Goal: Information Seeking & Learning: Find specific fact

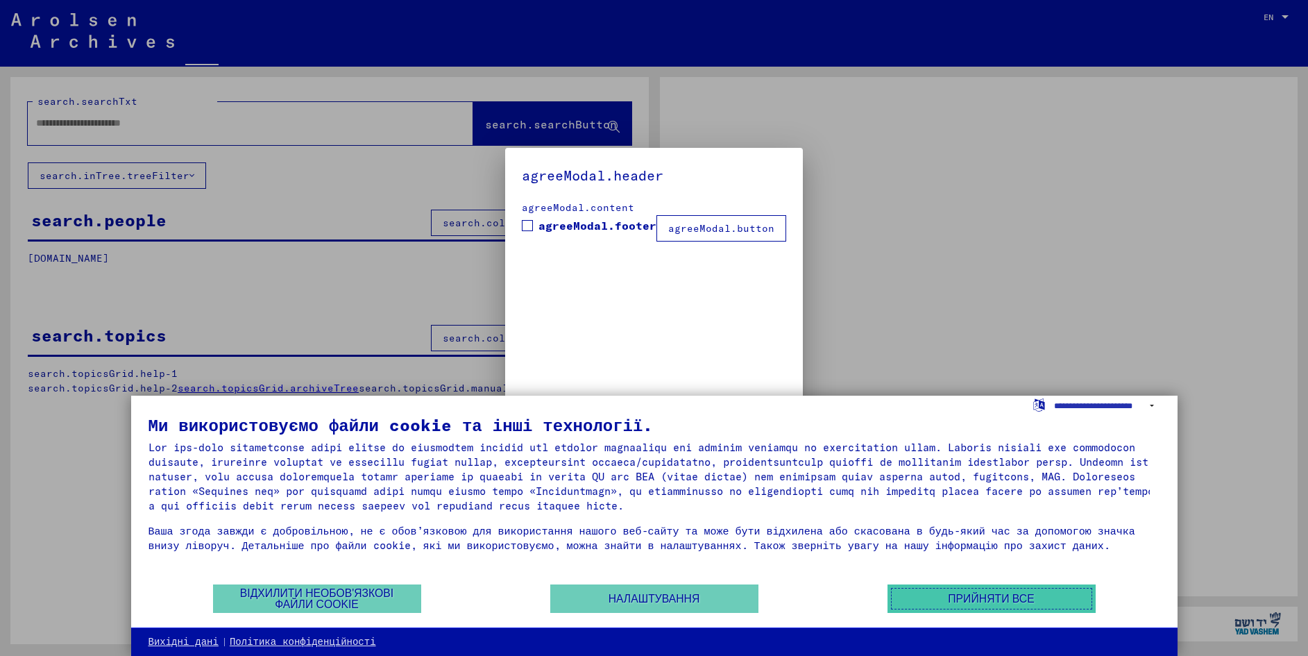
type input "******"
click at [1044, 601] on button "Прийняти все" at bounding box center [991, 598] width 208 height 28
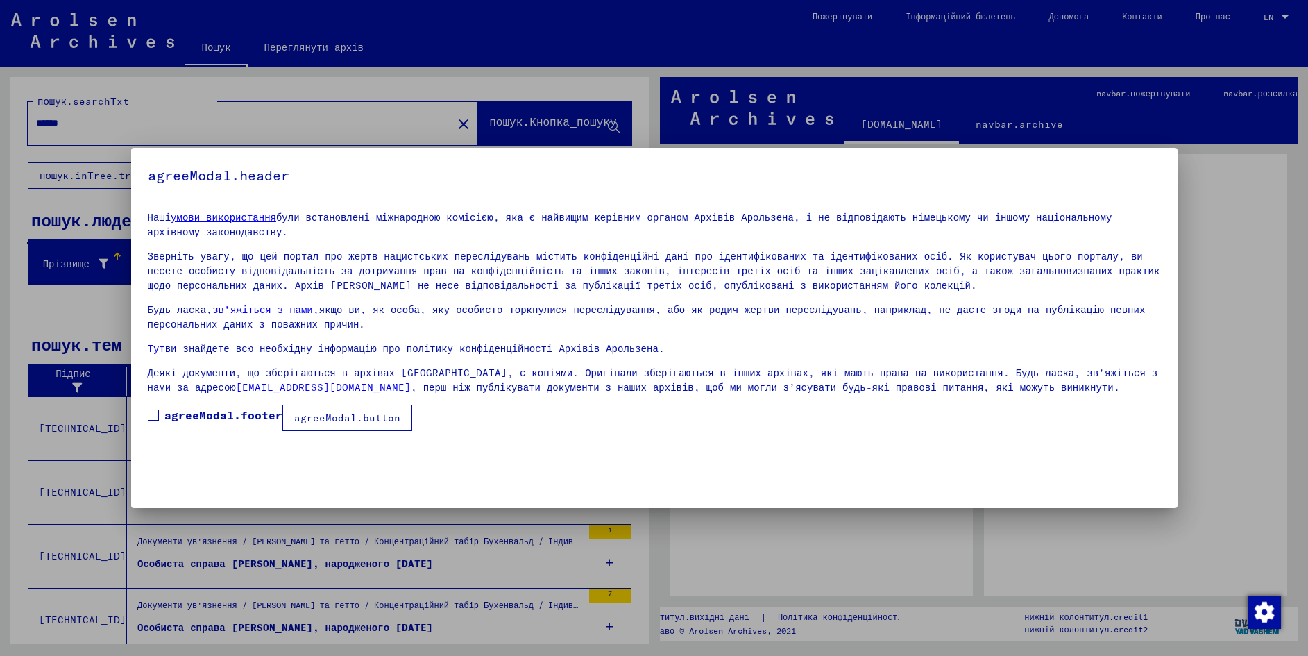
click at [152, 413] on span at bounding box center [153, 414] width 11 height 11
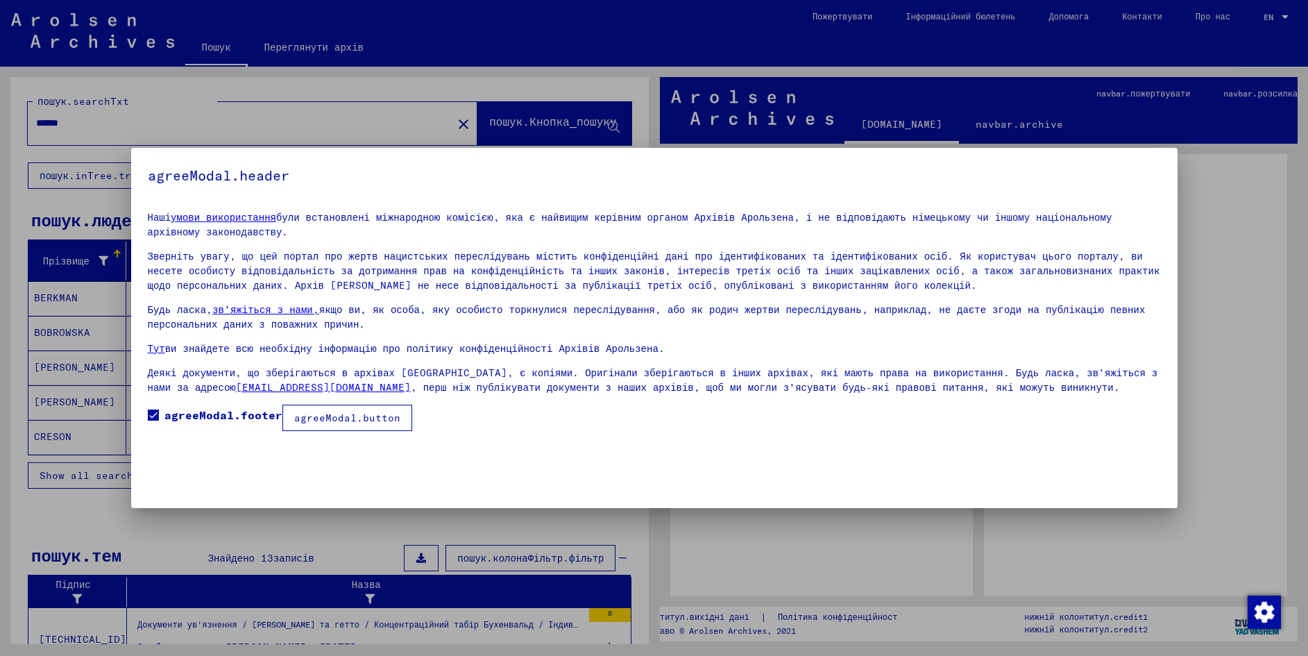
click at [366, 423] on font "agreeModal.button" at bounding box center [347, 417] width 106 height 12
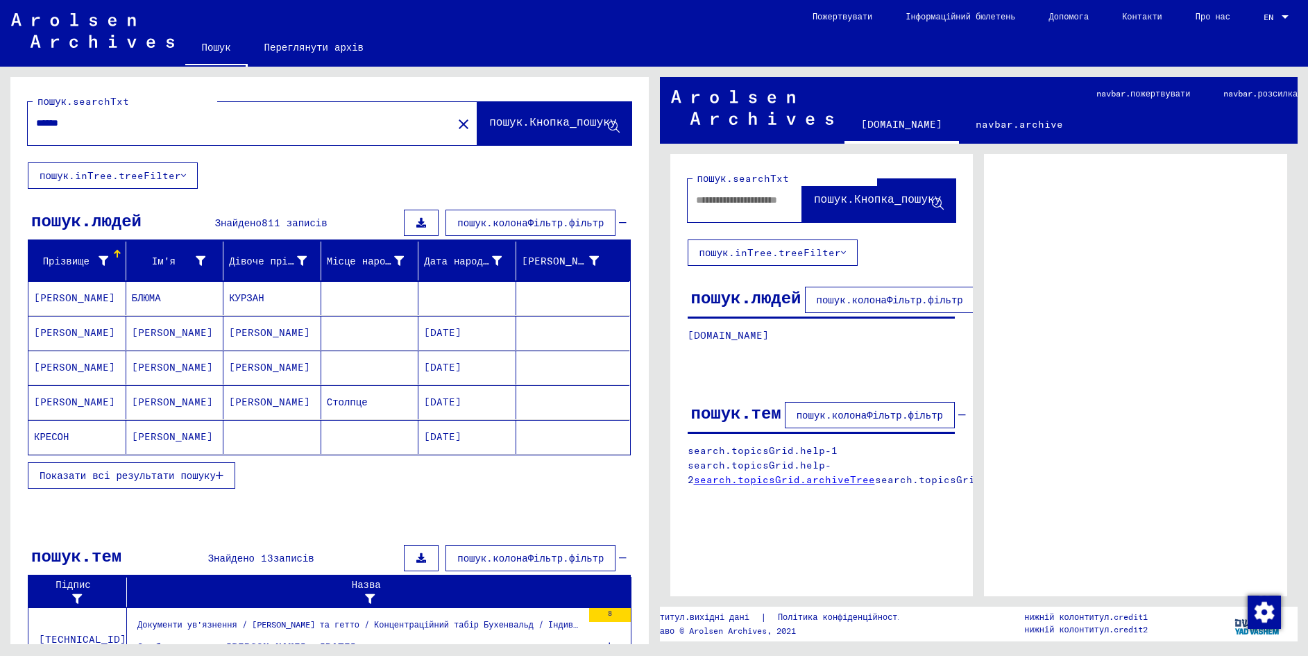
click at [193, 477] on font "Показати всі результати пошуку" at bounding box center [128, 475] width 176 height 12
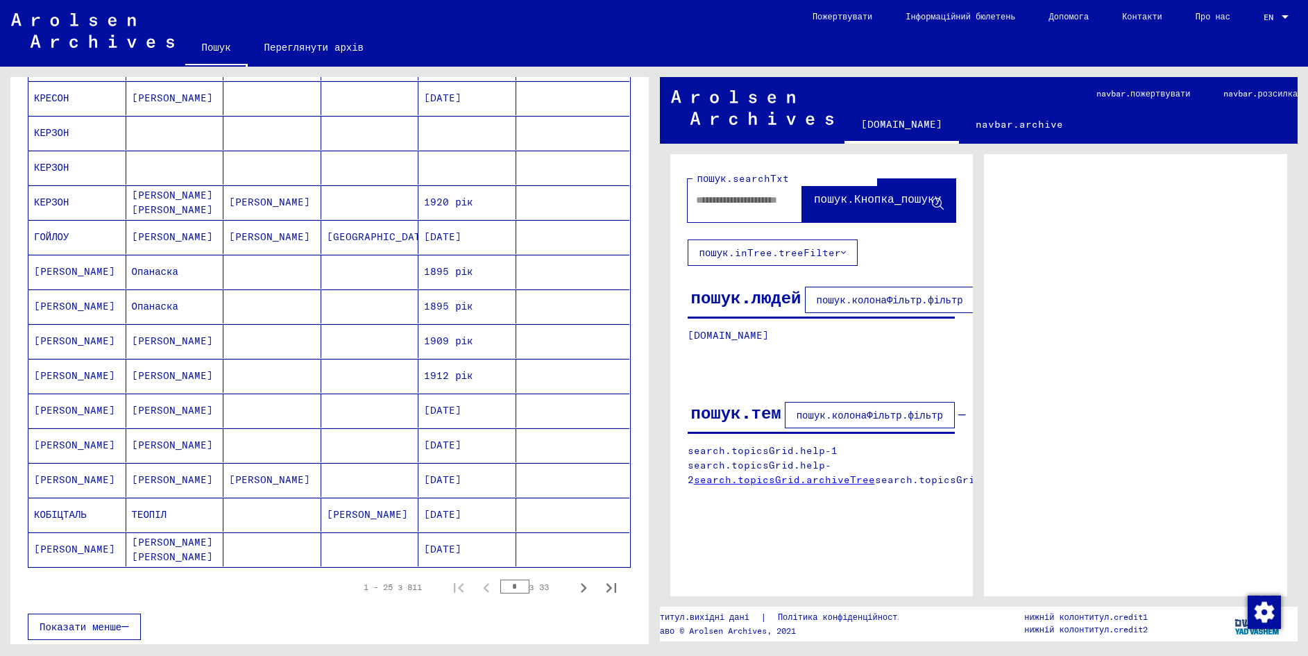
scroll to position [624, 0]
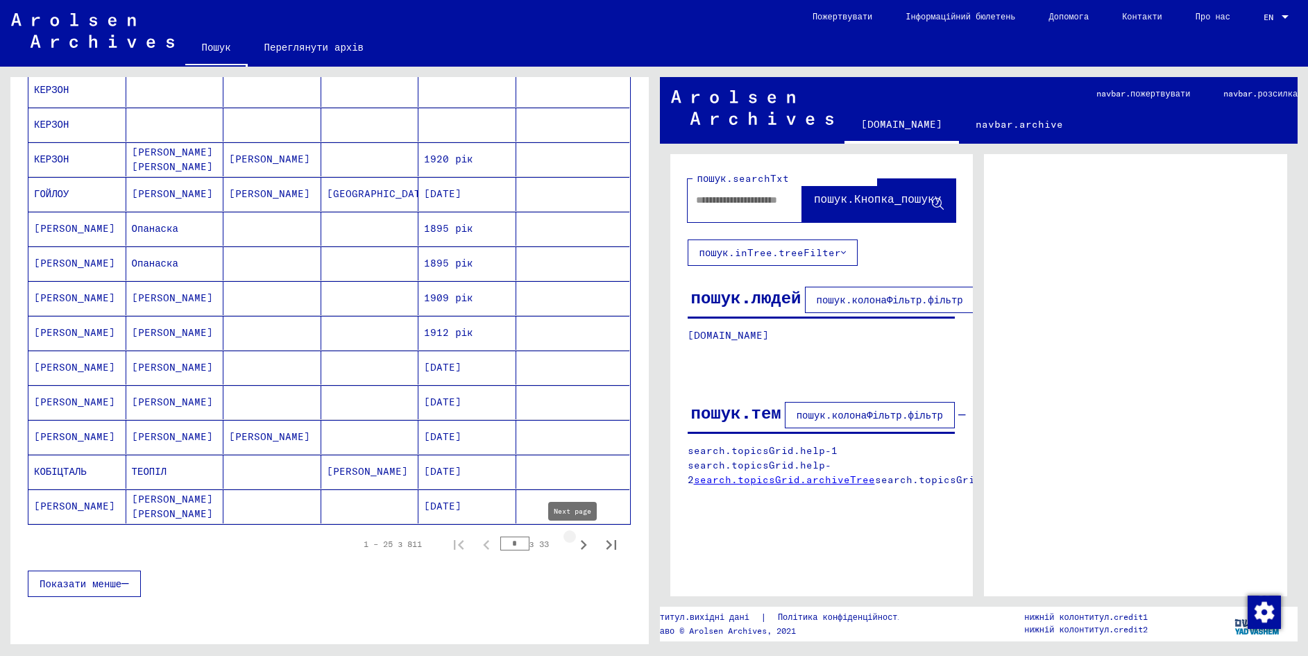
click at [581, 545] on icon "Наступна сторінка" at bounding box center [584, 545] width 6 height 10
type input "*"
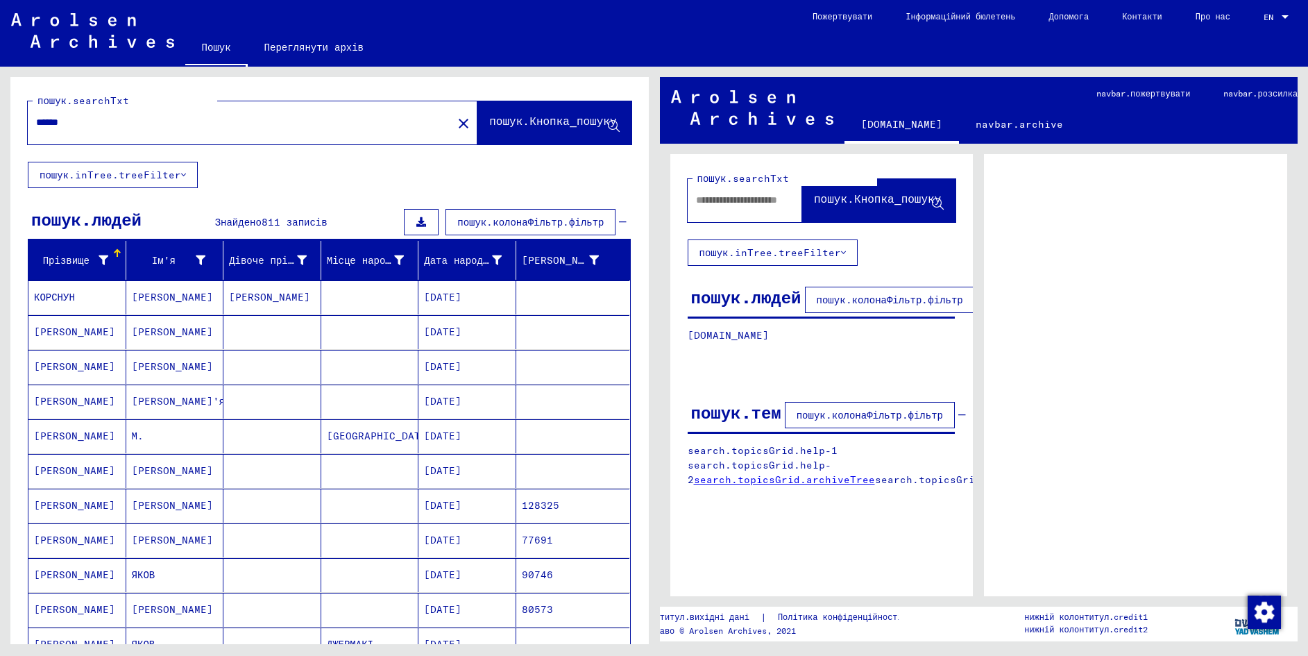
scroll to position [0, 0]
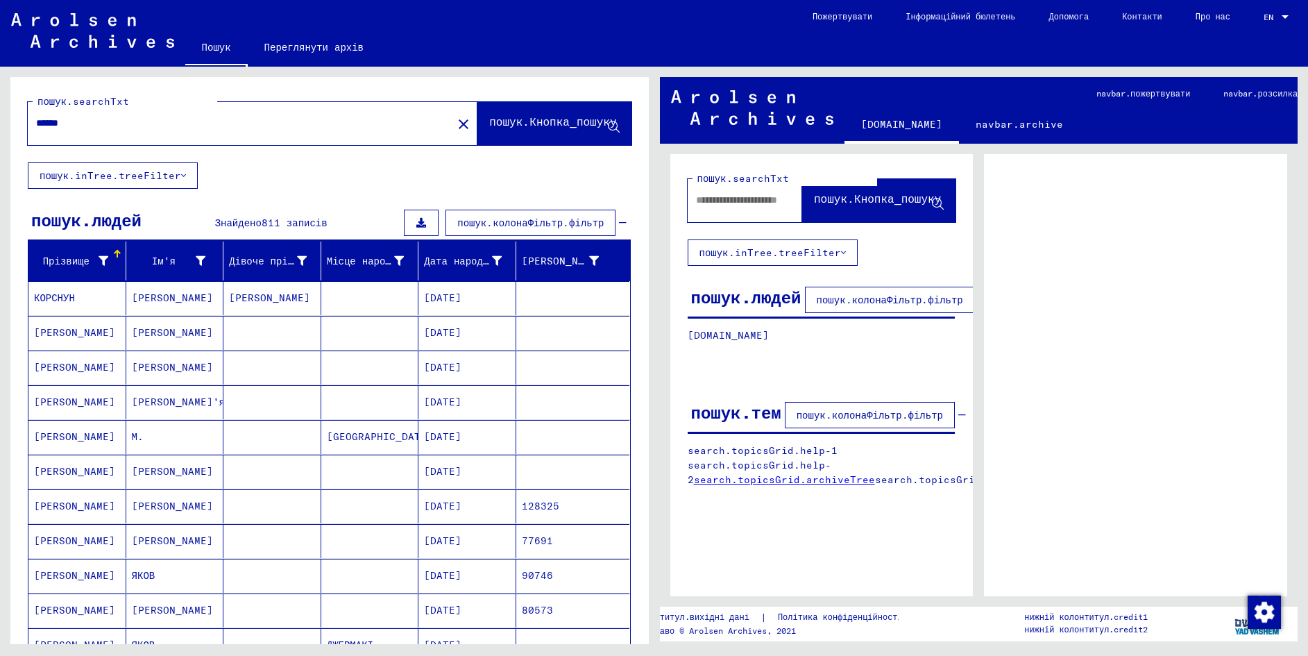
click at [114, 121] on input "******" at bounding box center [240, 123] width 408 height 15
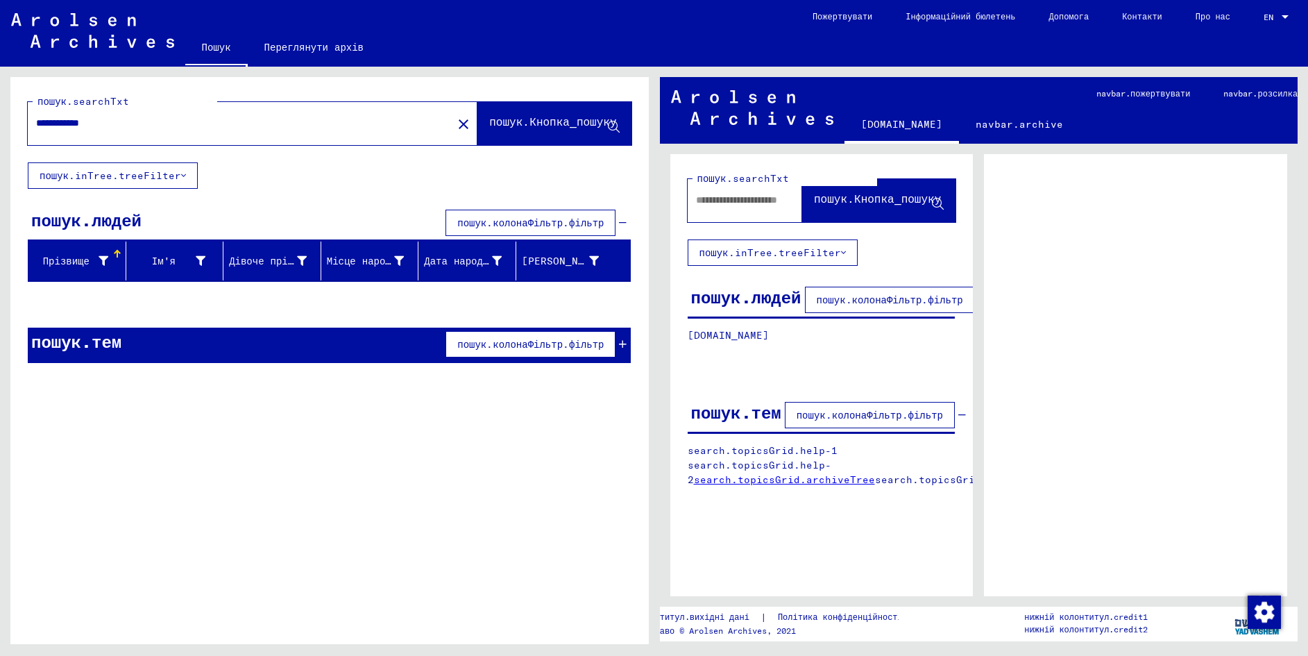
drag, startPoint x: 110, startPoint y: 126, endPoint x: 78, endPoint y: 119, distance: 33.5
click at [78, 119] on input "**********" at bounding box center [240, 123] width 408 height 15
type input "**********"
click at [522, 131] on span "пошук.Кнопка_пошуку" at bounding box center [554, 125] width 130 height 15
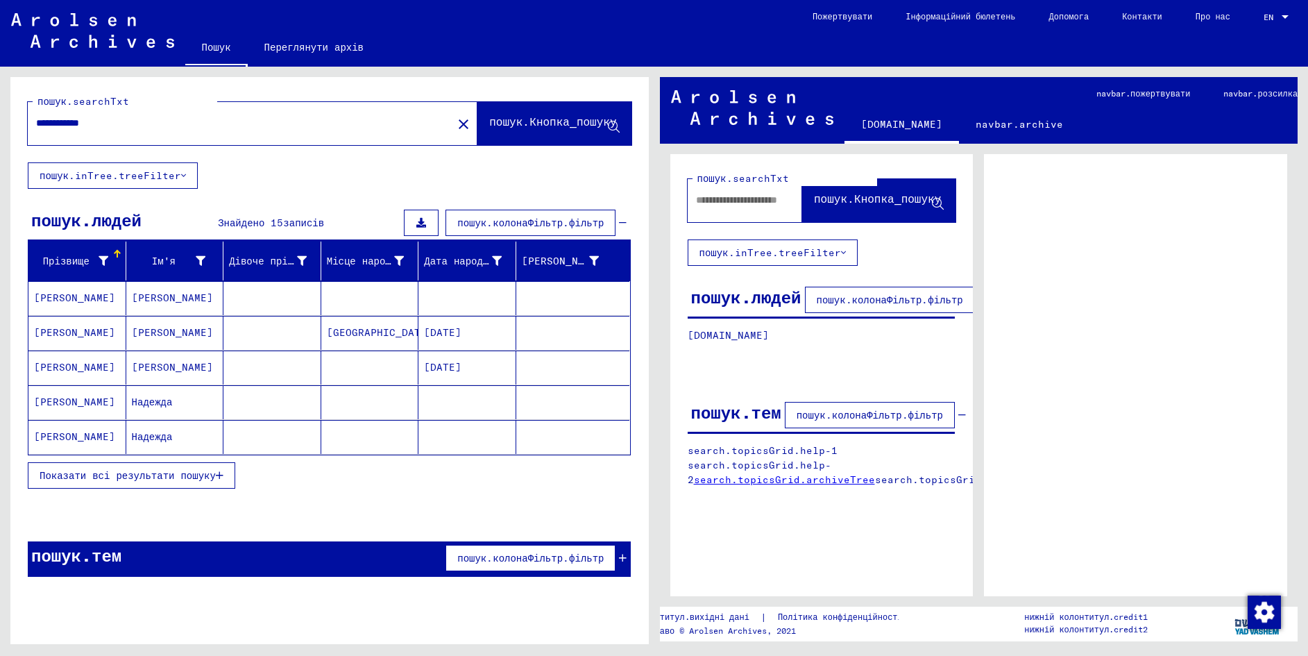
click at [347, 337] on font "[GEOGRAPHIC_DATA]" at bounding box center [380, 332] width 106 height 12
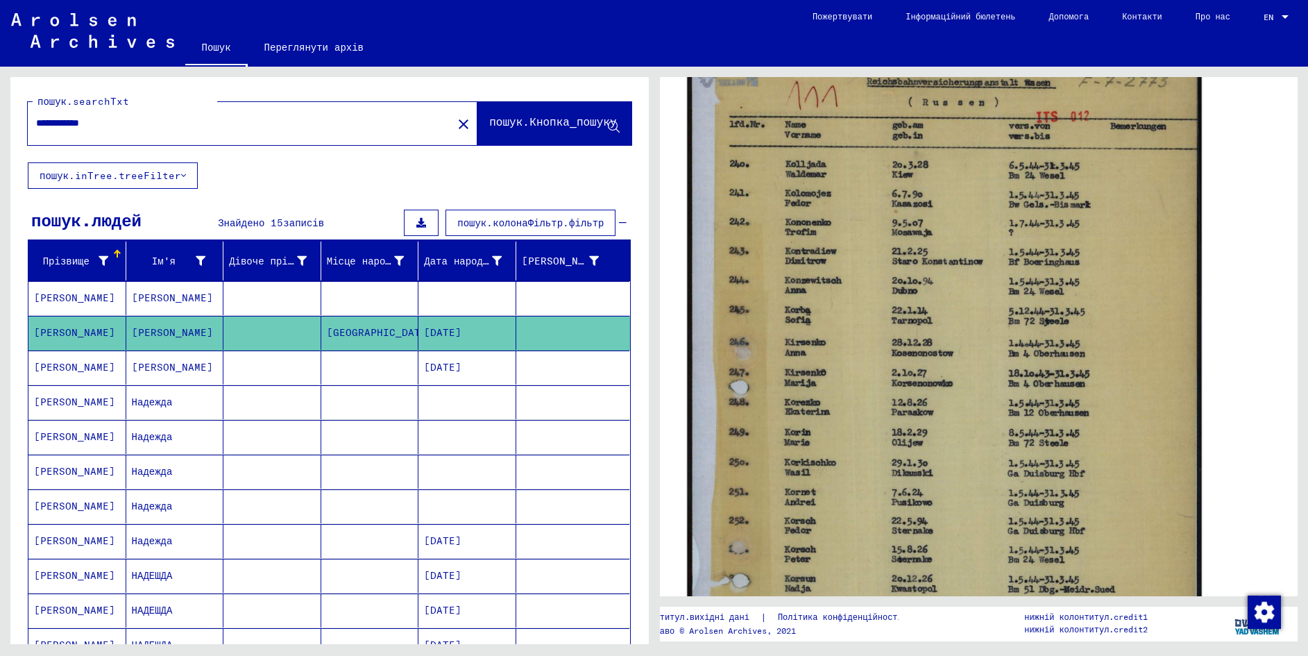
scroll to position [349, 0]
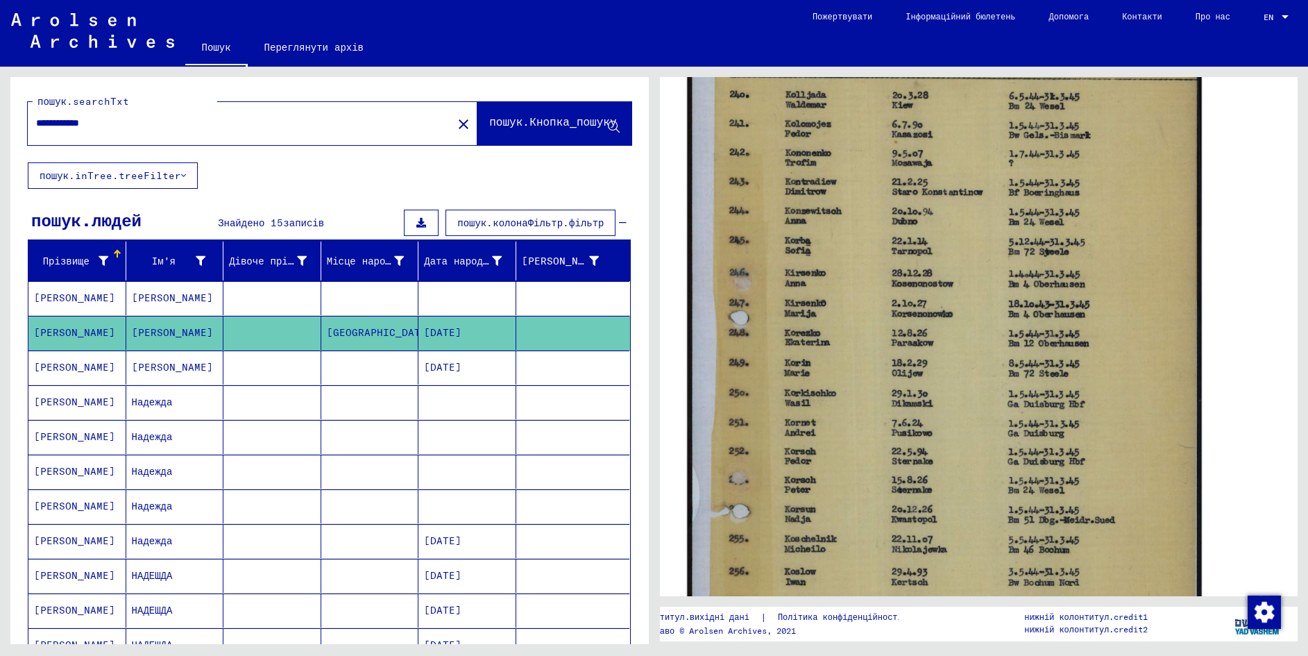
click at [908, 498] on img at bounding box center [944, 379] width 514 height 807
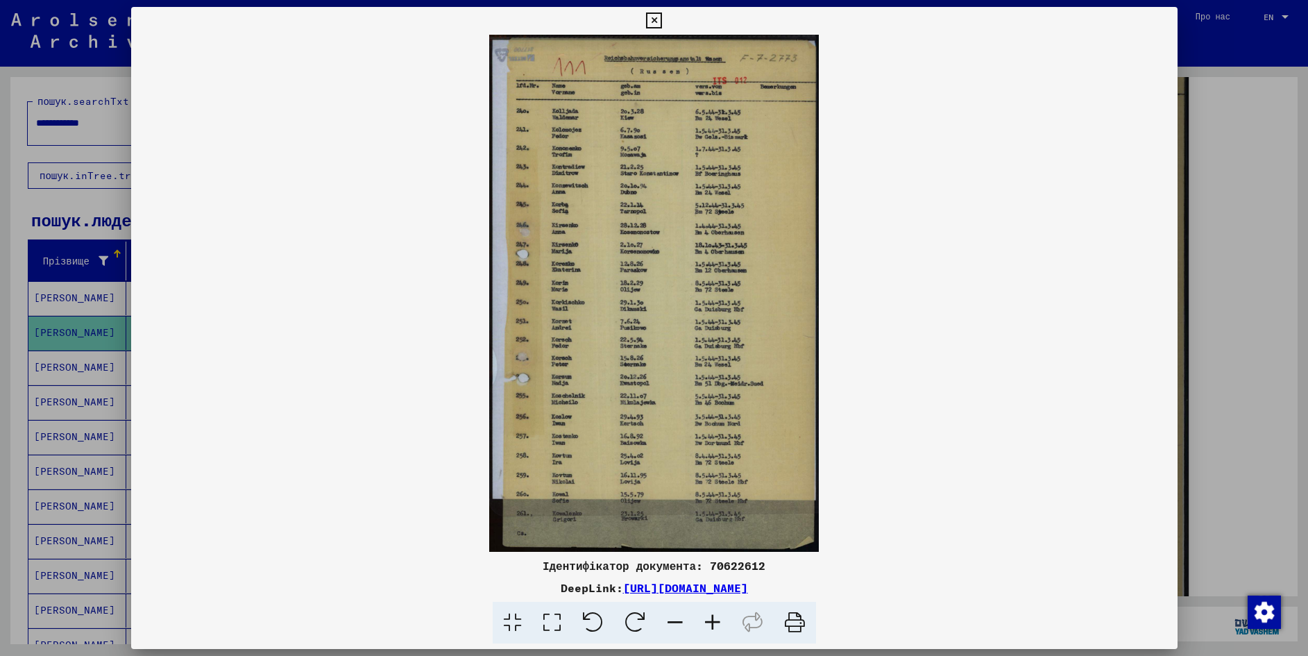
click at [623, 588] on font "[URL][DOMAIN_NAME]" at bounding box center [685, 588] width 125 height 14
click at [651, 19] on icon at bounding box center [654, 20] width 16 height 17
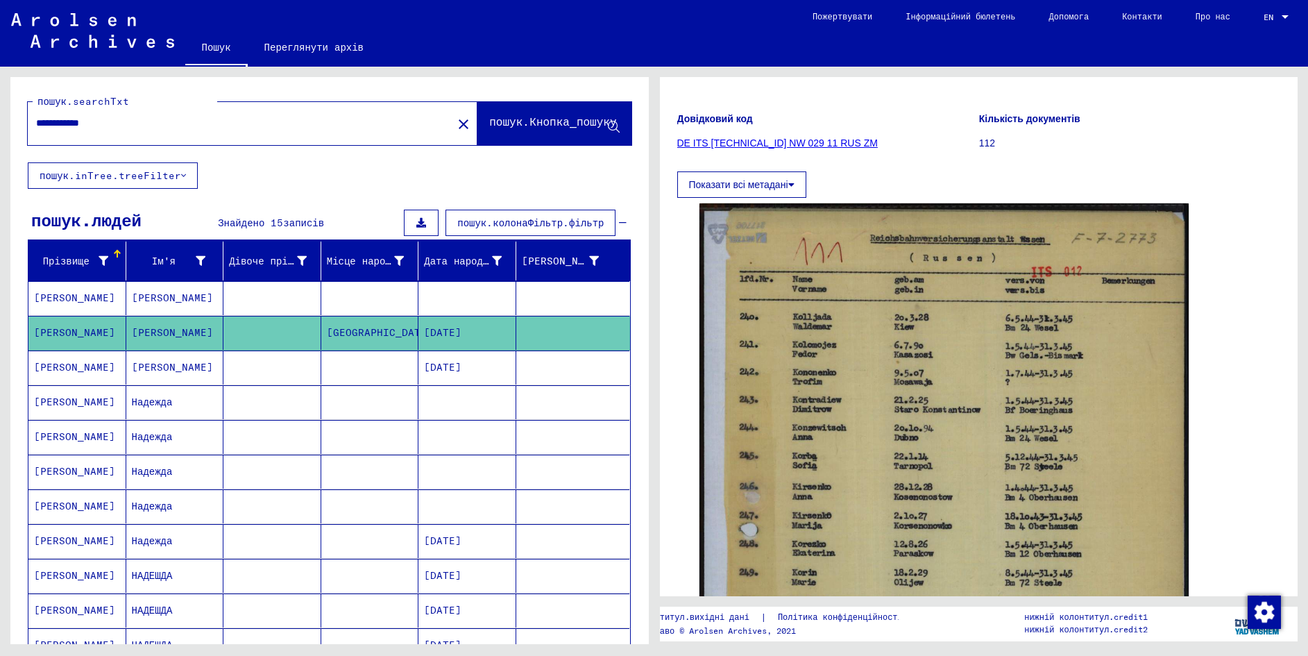
scroll to position [2, 0]
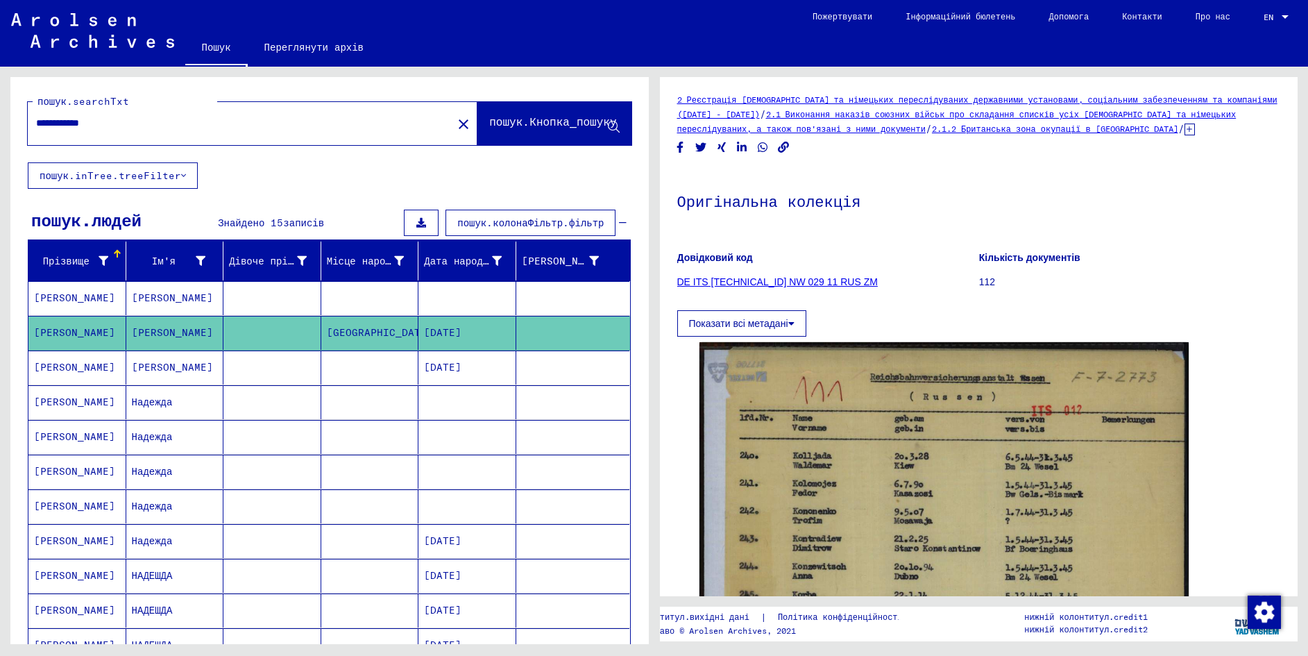
click at [743, 327] on font "Показати всі метадані" at bounding box center [738, 323] width 99 height 11
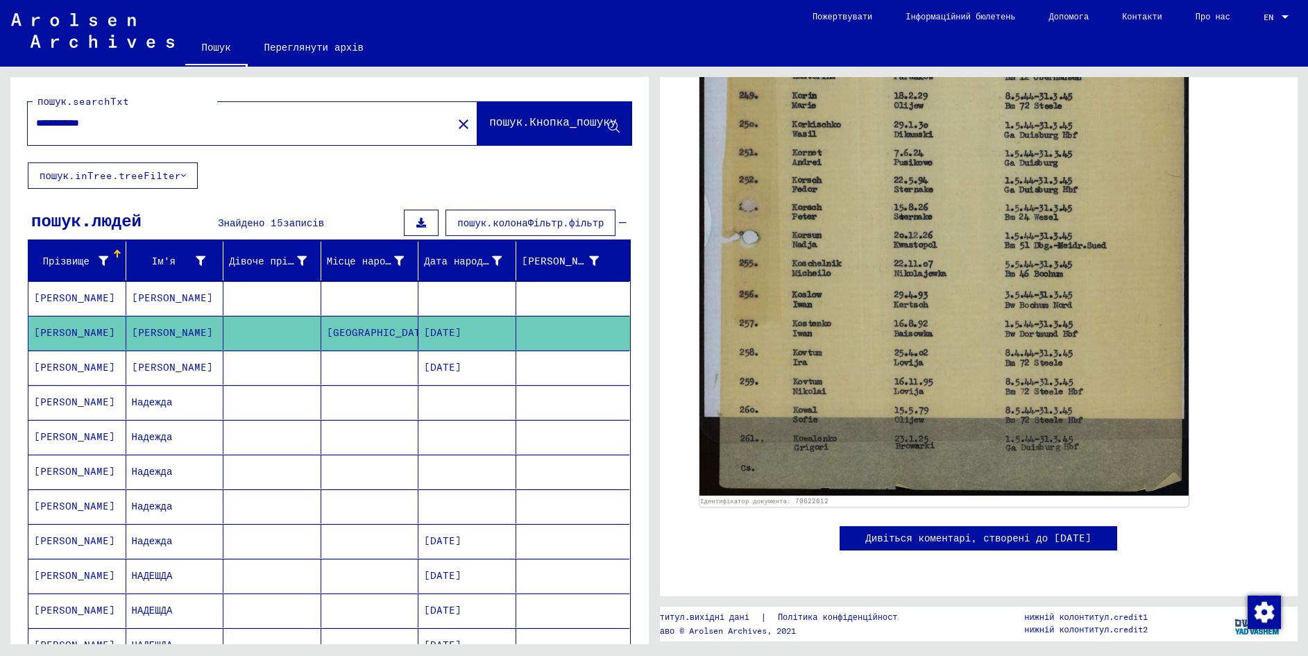
scroll to position [1130, 0]
click at [159, 364] on mat-cell "[PERSON_NAME]" at bounding box center [175, 367] width 98 height 34
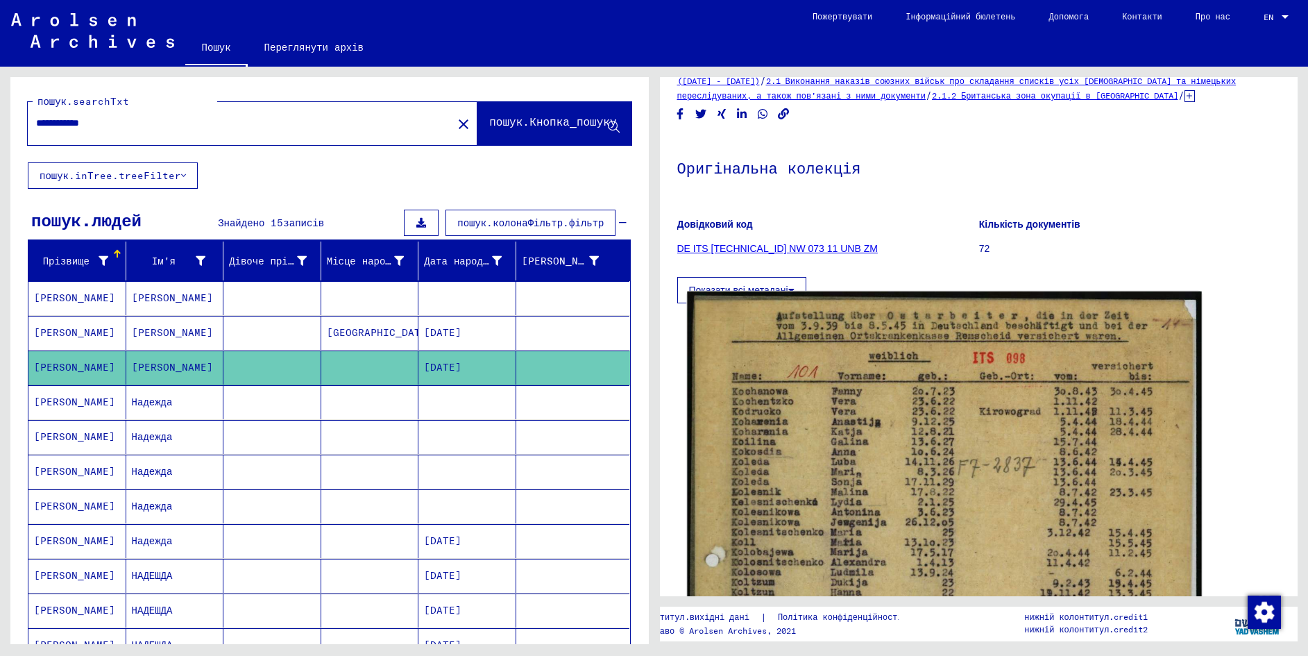
scroll to position [69, 0]
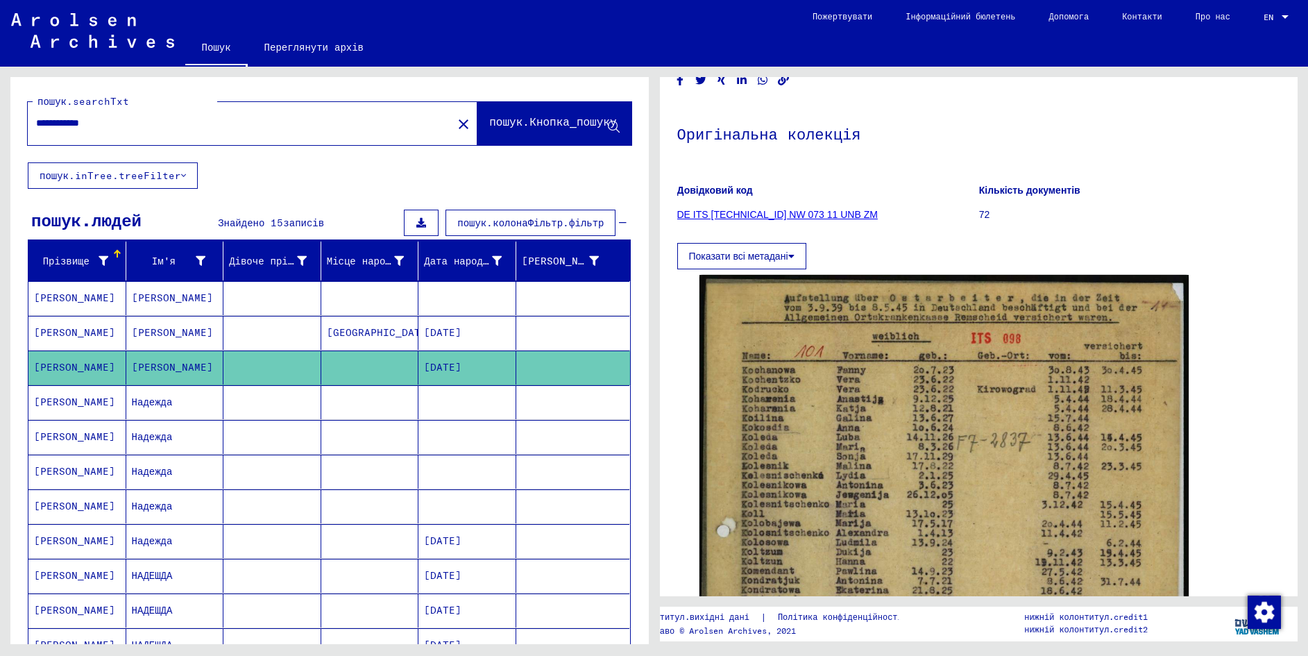
click at [341, 336] on font "[GEOGRAPHIC_DATA]" at bounding box center [380, 332] width 106 height 12
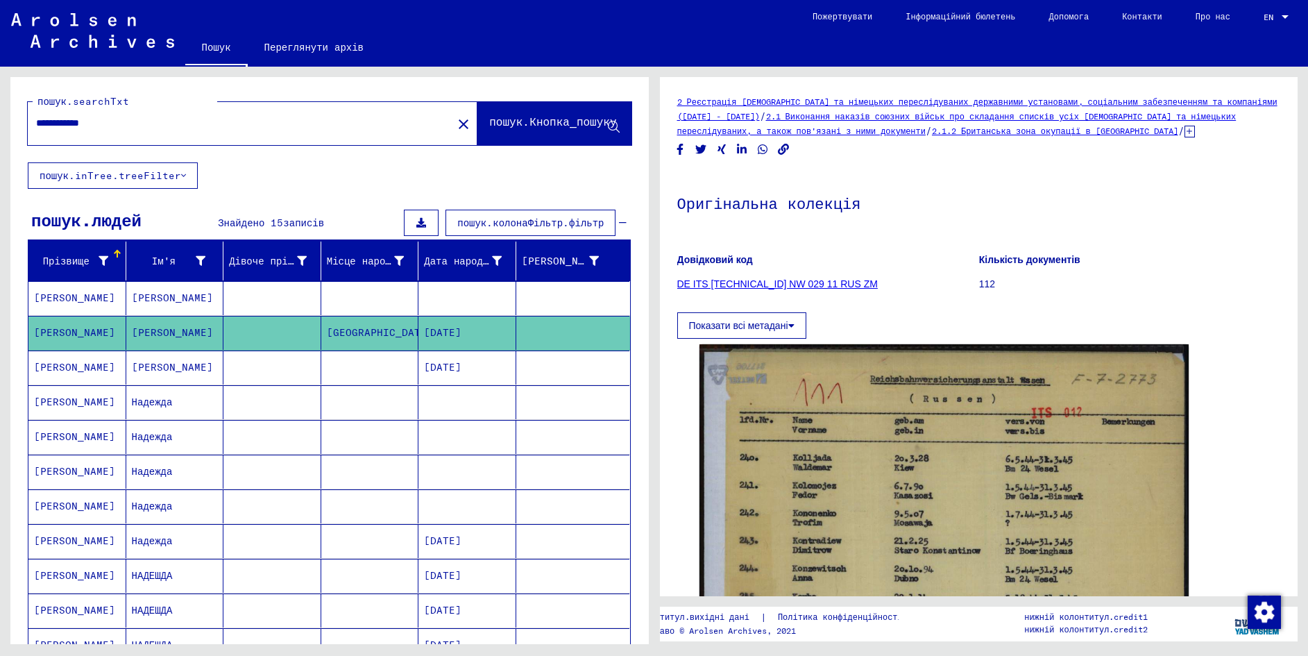
click at [717, 282] on font "DE ITS [TECHNICAL_ID] NW 029 11 RUS ZM" at bounding box center [777, 283] width 201 height 11
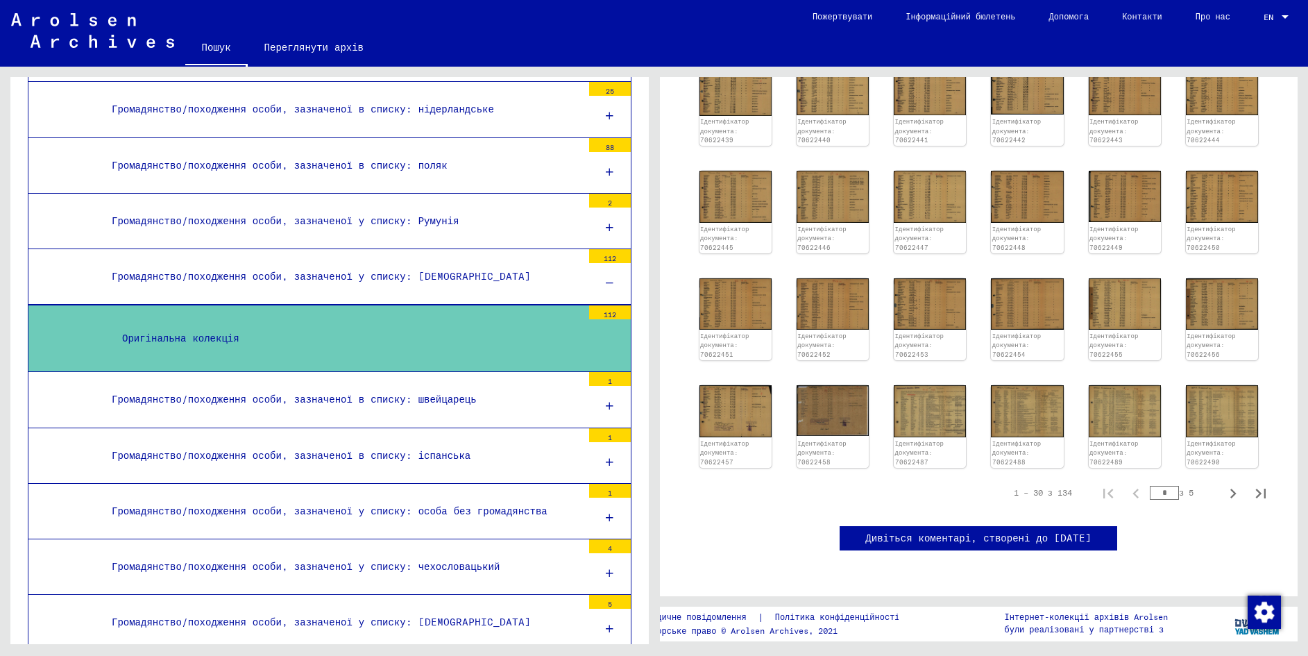
scroll to position [763, 0]
click at [363, 277] on font "Громадянство/походження особи, зазначеної у списку: [DEMOGRAPHIC_DATA]" at bounding box center [321, 276] width 419 height 12
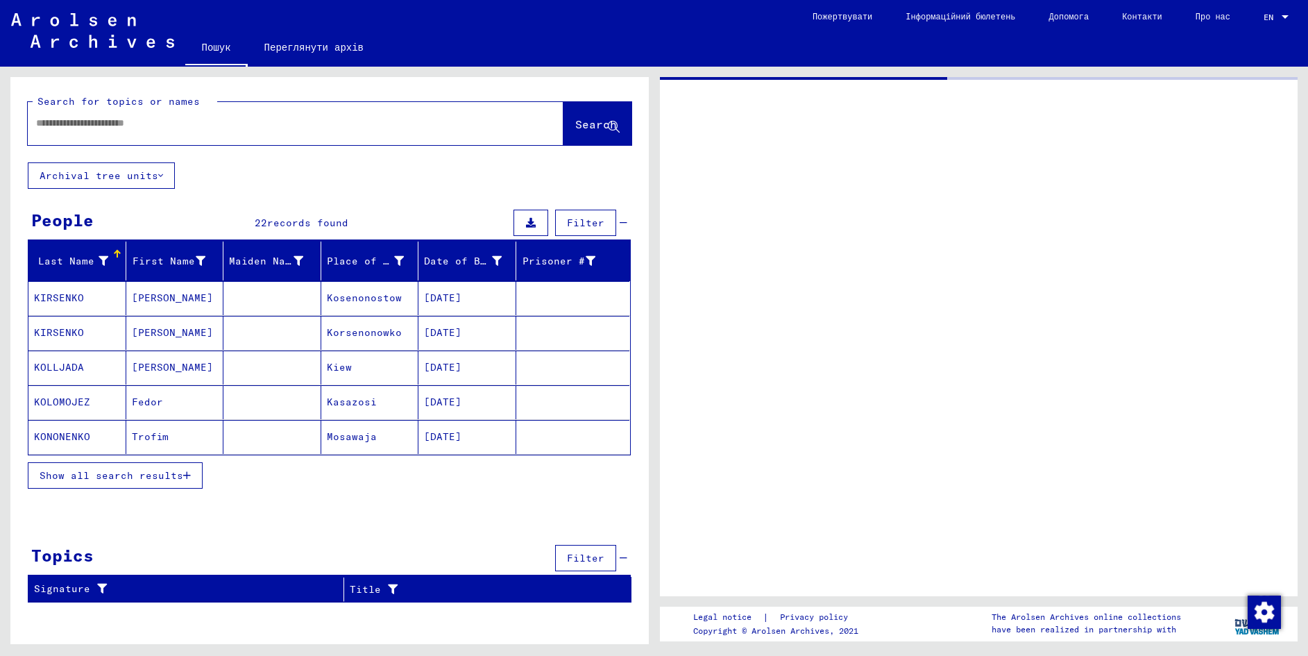
type input "********"
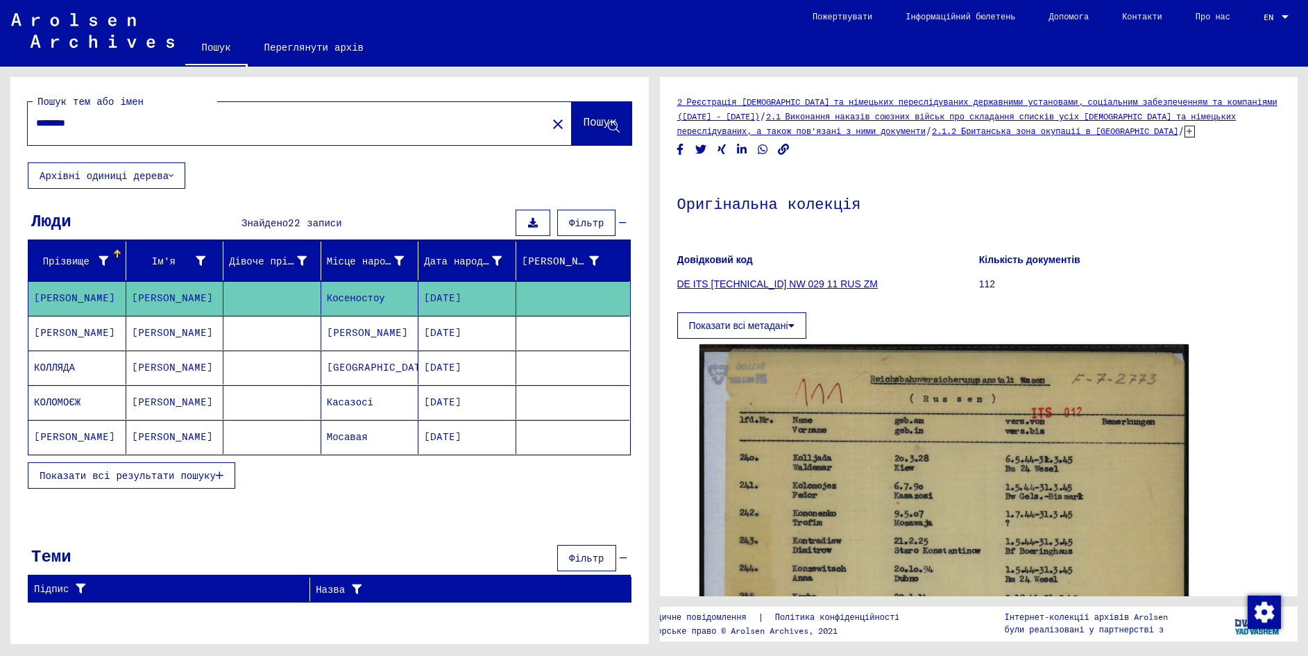
click at [746, 321] on font "Показати всі метадані" at bounding box center [738, 325] width 99 height 11
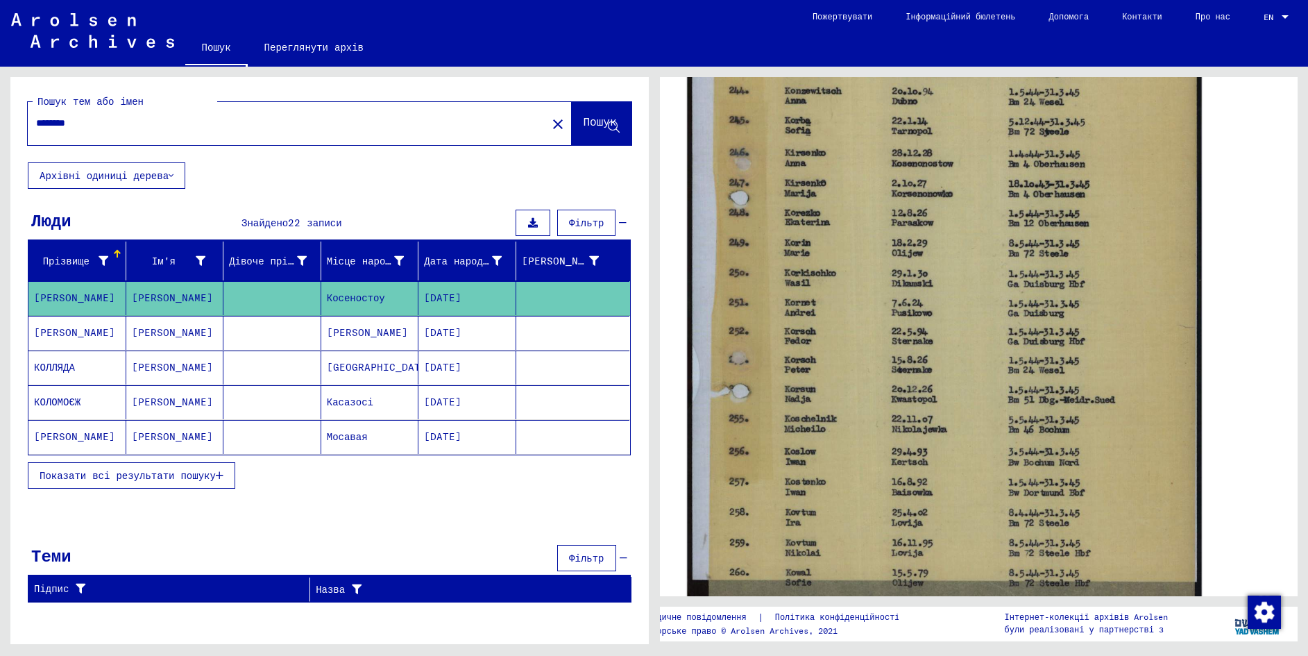
scroll to position [555, 0]
click at [817, 410] on img at bounding box center [944, 260] width 514 height 807
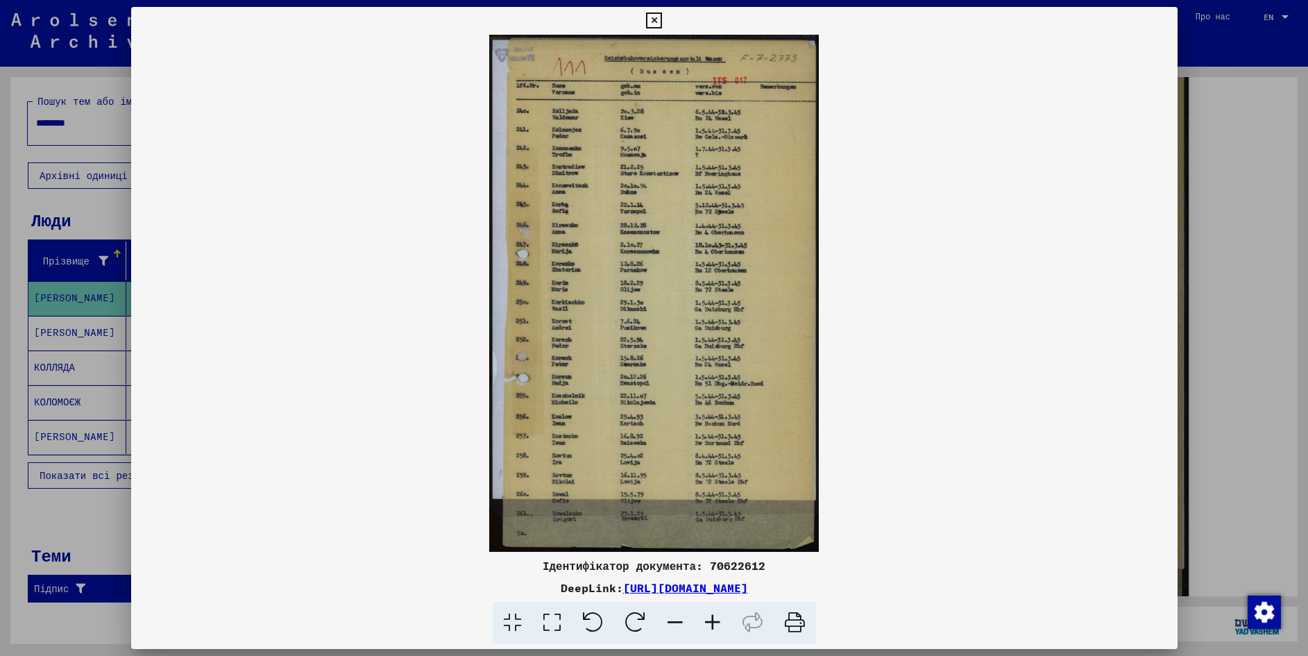
click at [623, 587] on font "[URL][DOMAIN_NAME]" at bounding box center [685, 588] width 125 height 14
click at [650, 16] on icon at bounding box center [654, 20] width 16 height 17
